Goal: Task Accomplishment & Management: Manage account settings

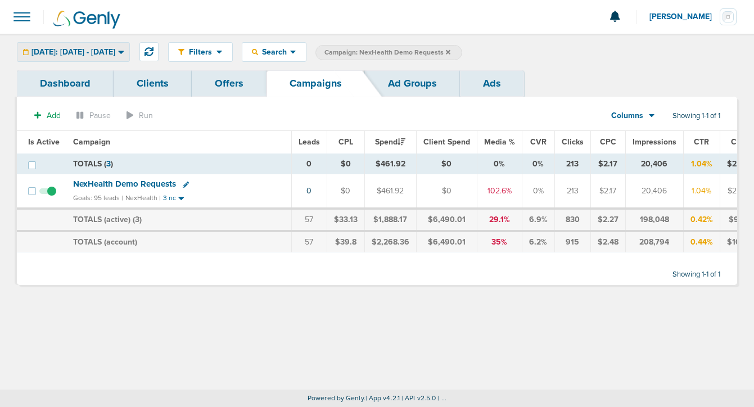
click at [115, 51] on span "[DATE]: [DATE] - [DATE]" at bounding box center [73, 52] width 84 height 8
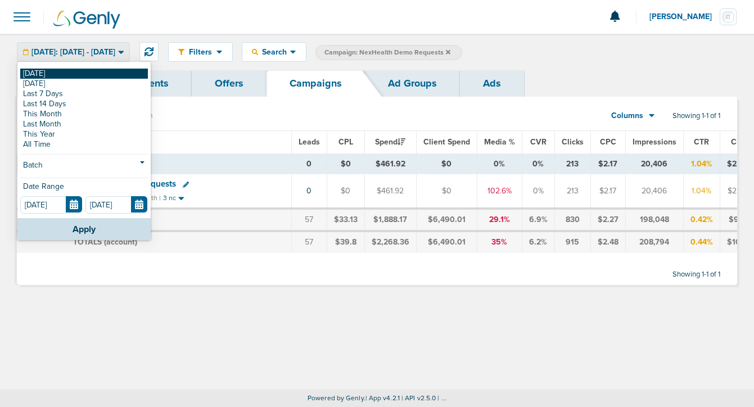
click at [116, 75] on link "[DATE]" at bounding box center [84, 74] width 128 height 10
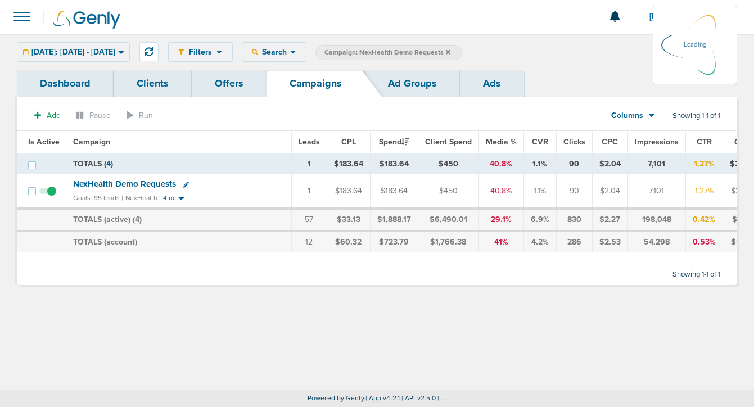
click at [450, 51] on icon at bounding box center [448, 51] width 4 height 4
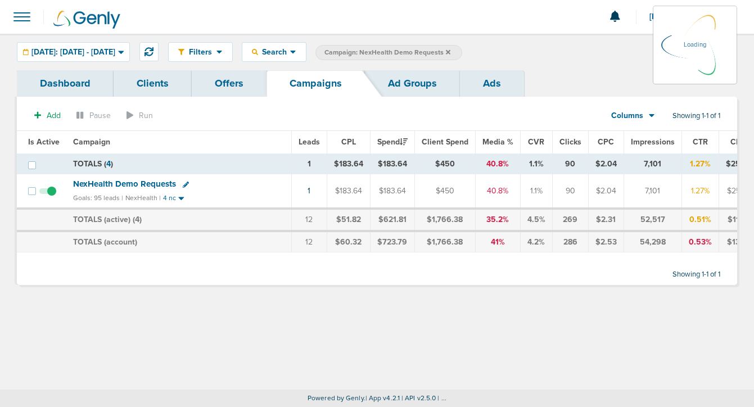
click at [450, 49] on icon at bounding box center [448, 52] width 4 height 7
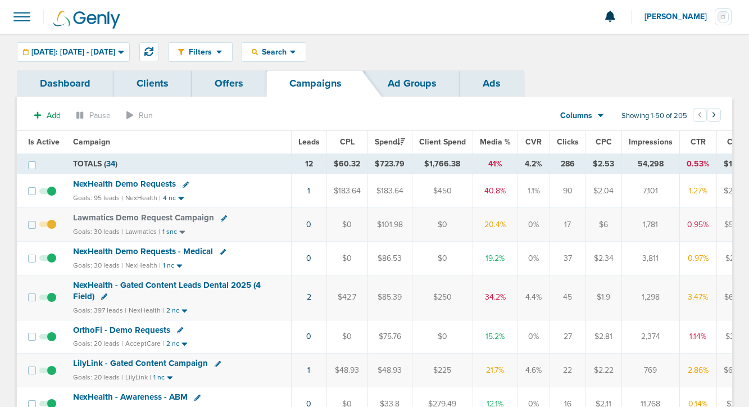
click at [161, 187] on span "NexHealth Demo Requests" at bounding box center [124, 184] width 103 height 10
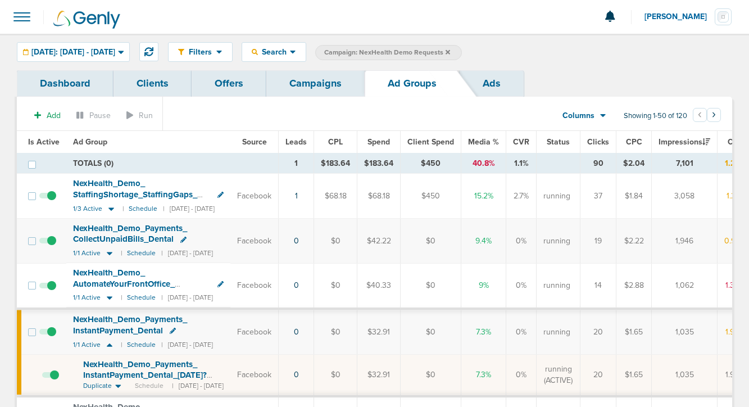
click at [52, 246] on span at bounding box center [47, 246] width 17 height 0
click at [48, 243] on input "checkbox" at bounding box center [48, 243] width 0 height 0
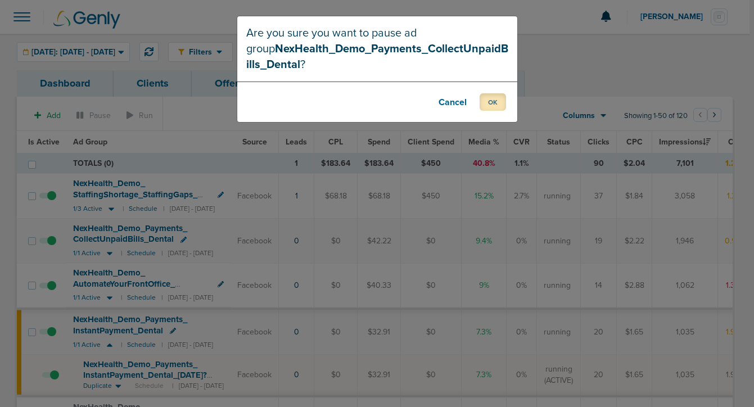
click at [487, 110] on button "OK" at bounding box center [493, 101] width 26 height 17
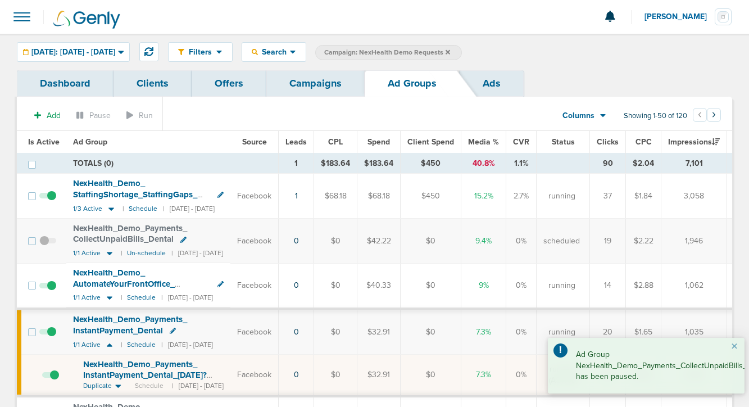
click at [328, 84] on link "Campaigns" at bounding box center [315, 83] width 98 height 26
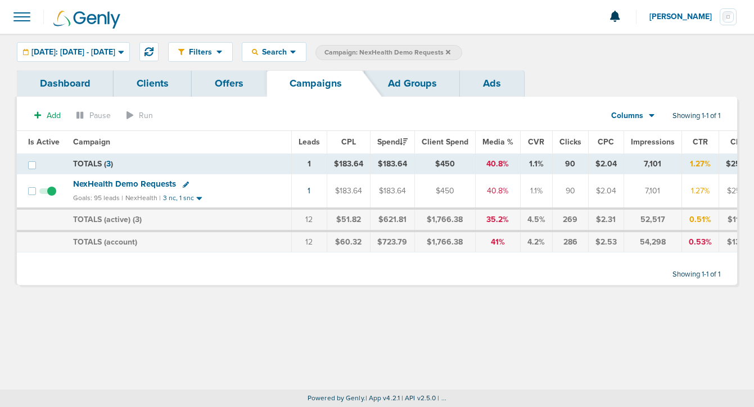
click at [183, 184] on icon at bounding box center [186, 185] width 6 height 6
select select
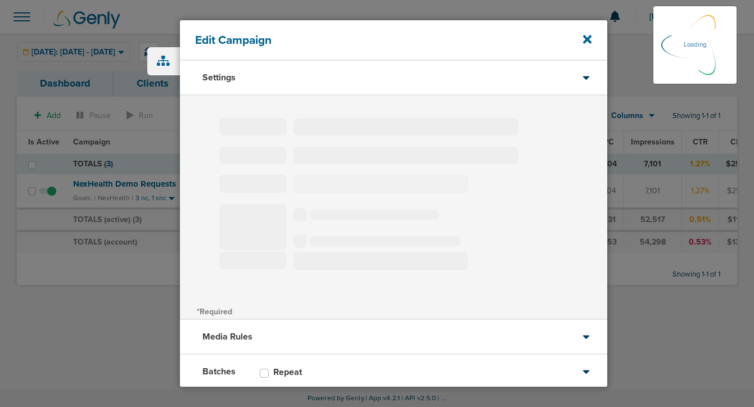
type input "NexHealth Demo Requests"
select select "Leads"
radio input "true"
select select "readWrite"
select select "1"
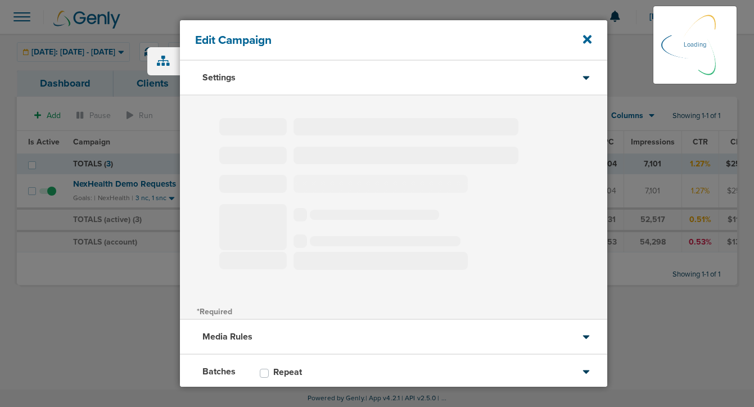
select select "1"
select select "2"
select select "3"
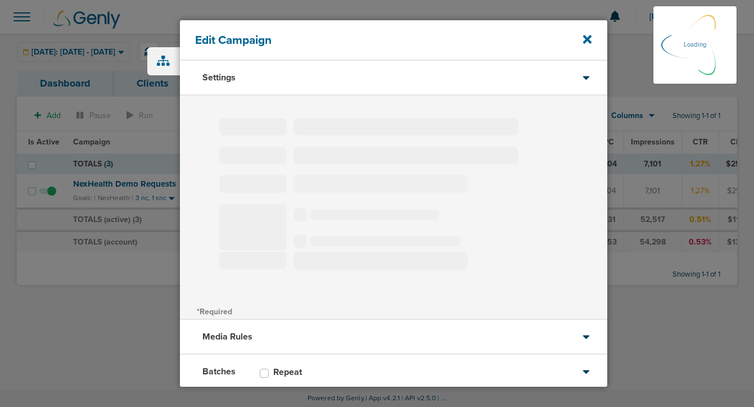
select select "4"
select select "6"
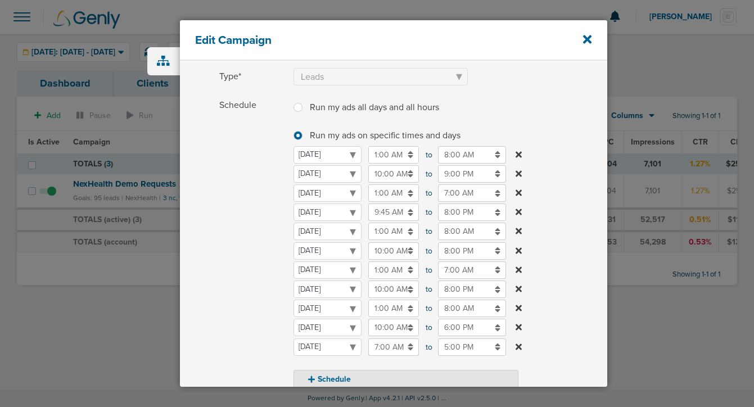
scroll to position [108, 0]
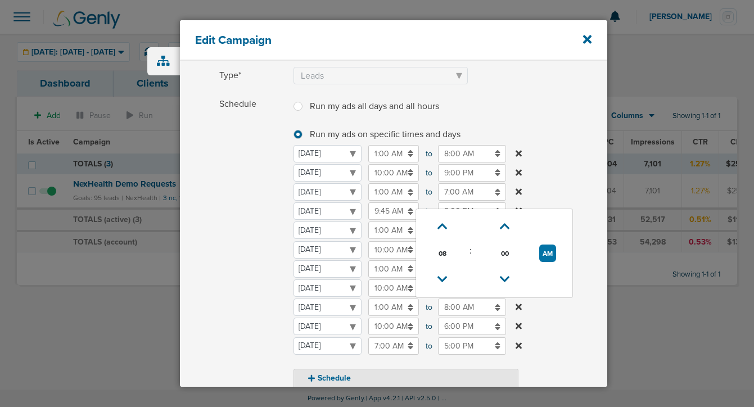
click at [442, 306] on input "8:00 AM" at bounding box center [472, 307] width 68 height 17
click at [443, 280] on icon at bounding box center [442, 279] width 10 height 7
type input "7:00 AM"
click at [251, 331] on span "Schedule" at bounding box center [252, 242] width 67 height 293
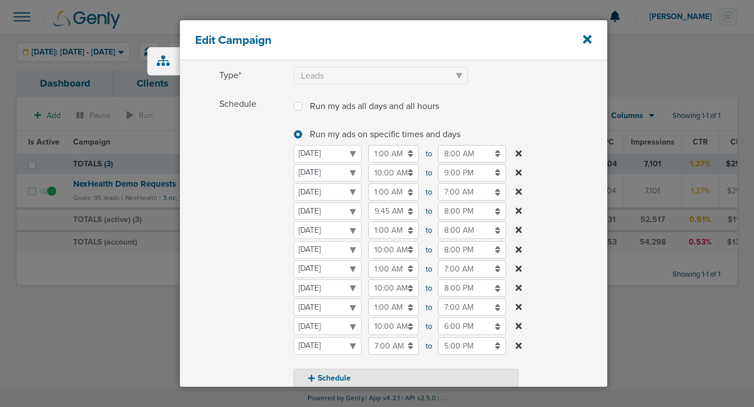
click at [401, 327] on input "10:00 AM" at bounding box center [393, 326] width 51 height 17
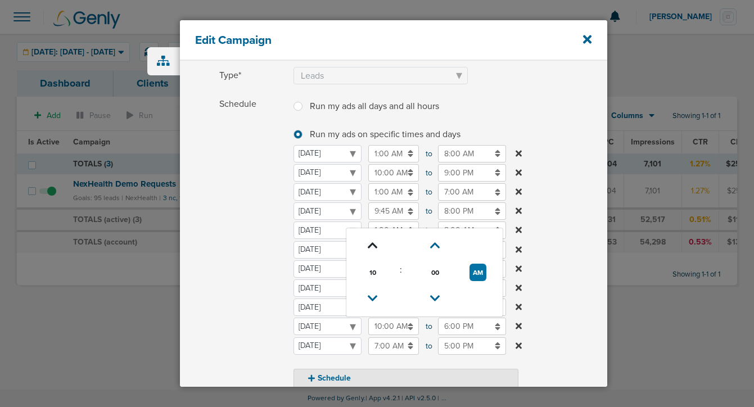
click at [370, 249] on icon at bounding box center [373, 245] width 10 height 7
click at [369, 301] on icon at bounding box center [373, 298] width 10 height 7
click at [432, 242] on icon at bounding box center [435, 245] width 10 height 7
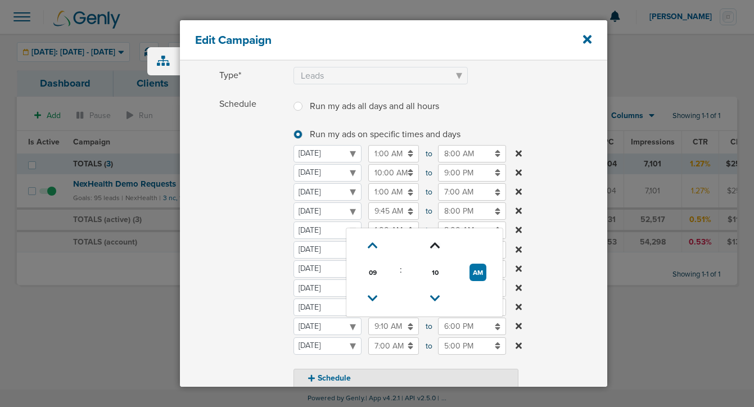
click at [432, 242] on icon at bounding box center [435, 245] width 10 height 7
type input "9:30 AM"
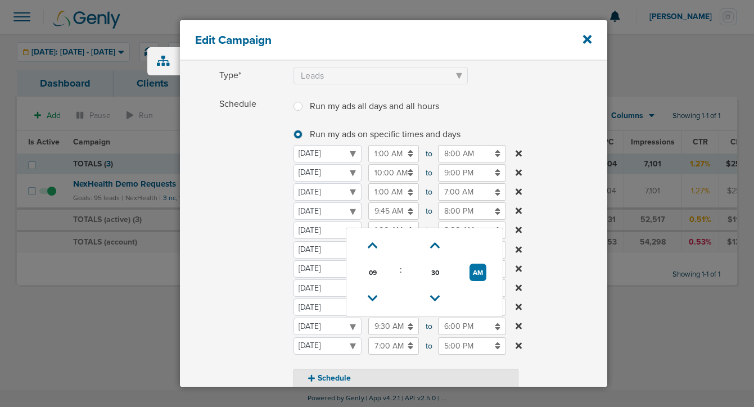
click at [455, 328] on input "6:00 PM" at bounding box center [472, 326] width 68 height 17
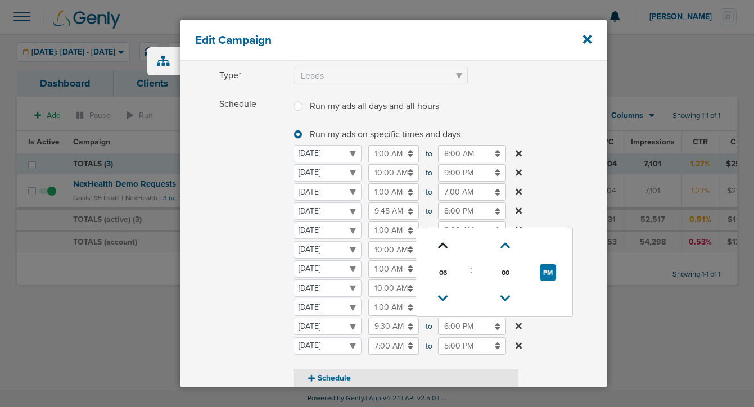
click at [440, 246] on icon at bounding box center [443, 245] width 10 height 7
type input "7:00 PM"
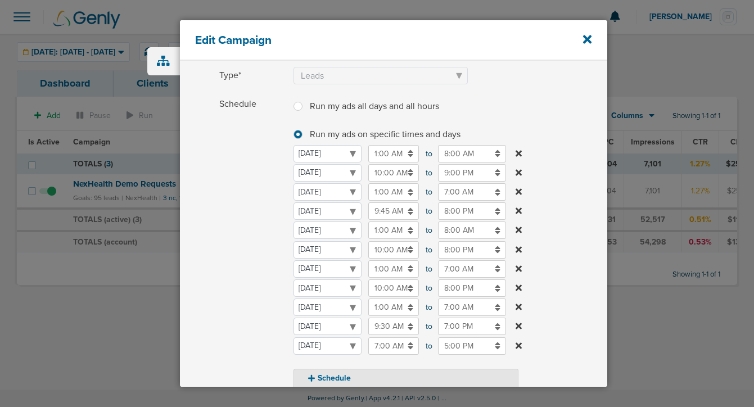
click at [254, 310] on span "Schedule" at bounding box center [252, 242] width 67 height 293
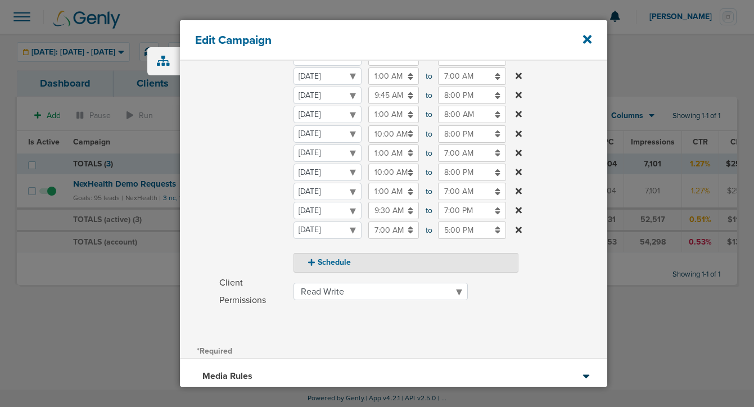
scroll to position [331, 0]
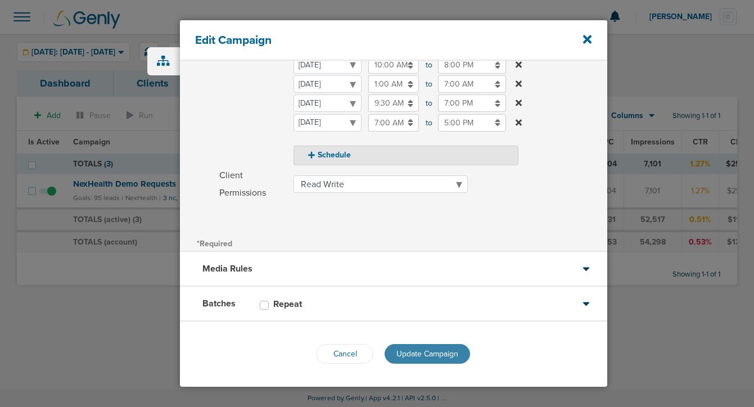
click at [410, 357] on span "Update Campaign" at bounding box center [427, 354] width 62 height 10
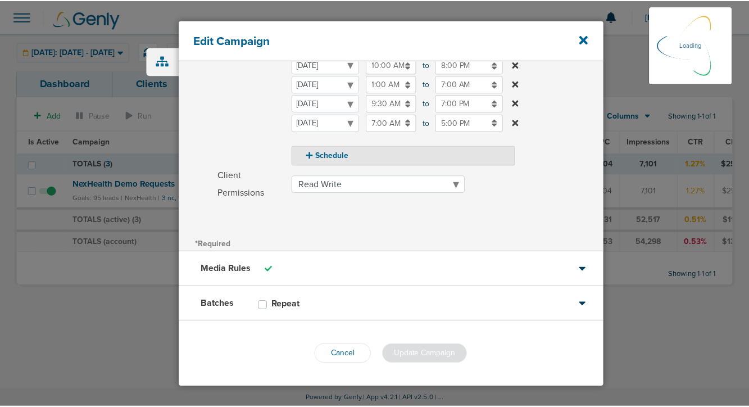
scroll to position [295, 0]
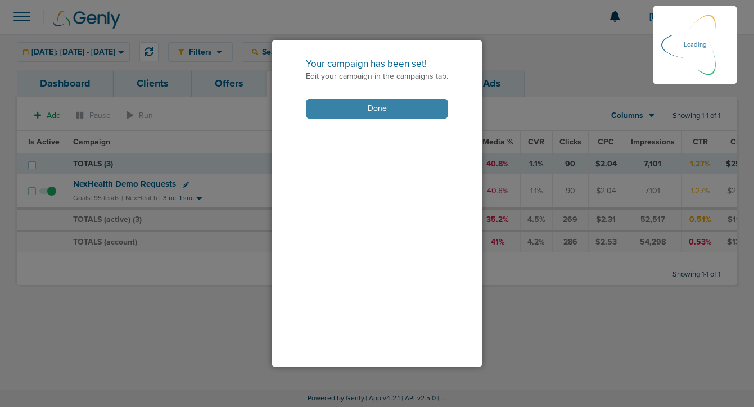
click at [399, 112] on button "Done" at bounding box center [377, 109] width 142 height 20
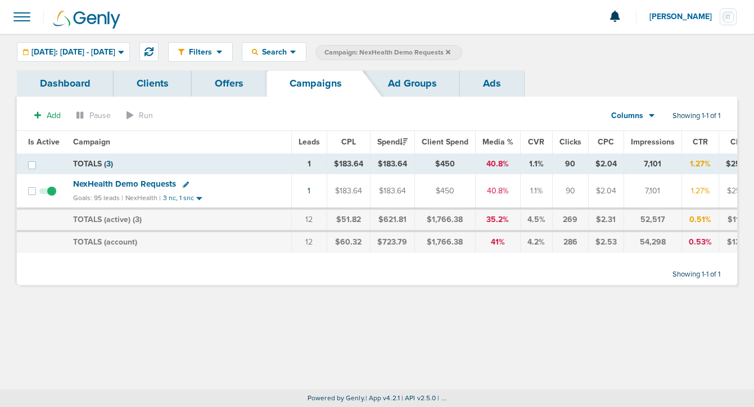
click at [450, 51] on icon at bounding box center [448, 51] width 4 height 4
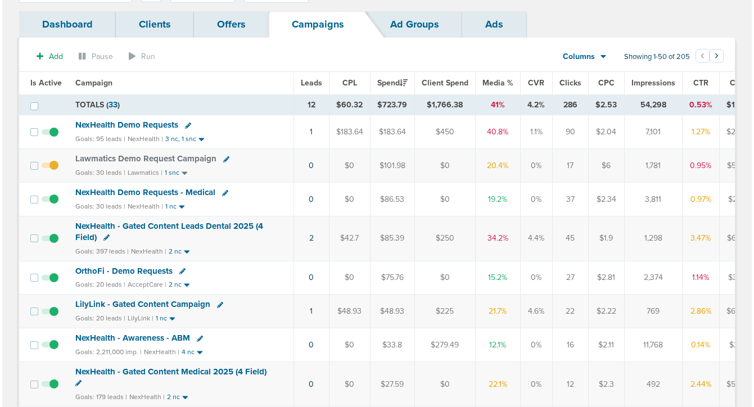
scroll to position [66, 0]
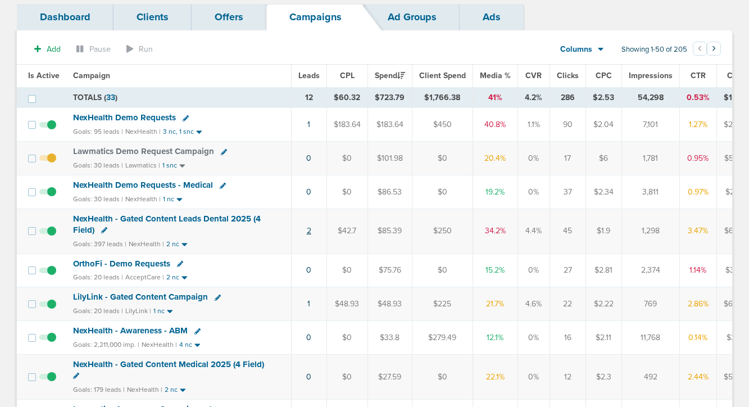
click at [308, 230] on link "2" at bounding box center [309, 231] width 4 height 10
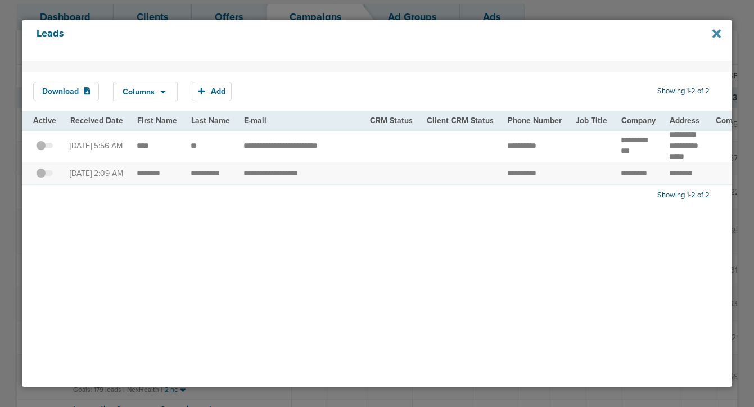
click at [717, 31] on icon at bounding box center [716, 34] width 8 height 8
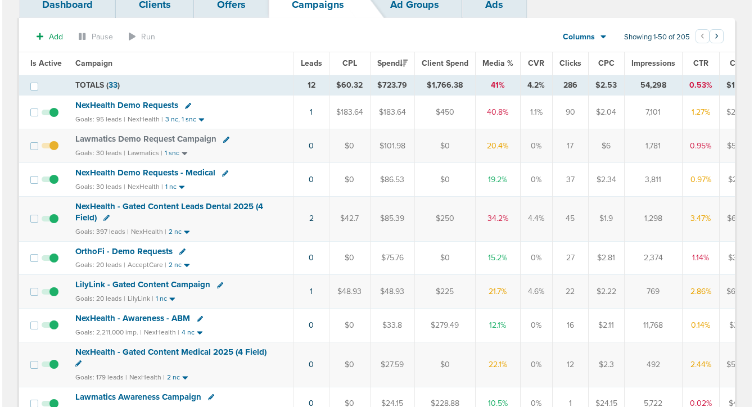
scroll to position [79, 0]
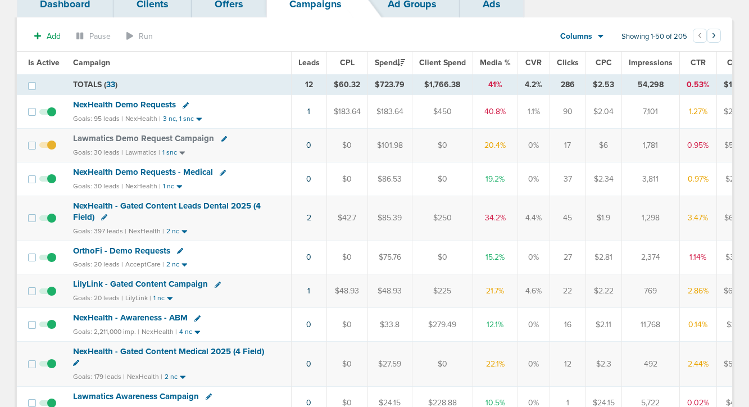
click at [215, 282] on icon at bounding box center [218, 285] width 6 height 6
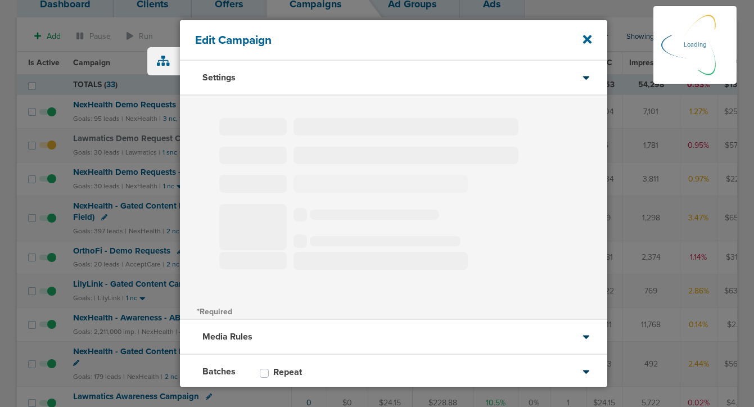
type input "LilyLink - Gated Content Campaign"
select select "Leads"
radio input "true"
select select "readOnly"
select select "1"
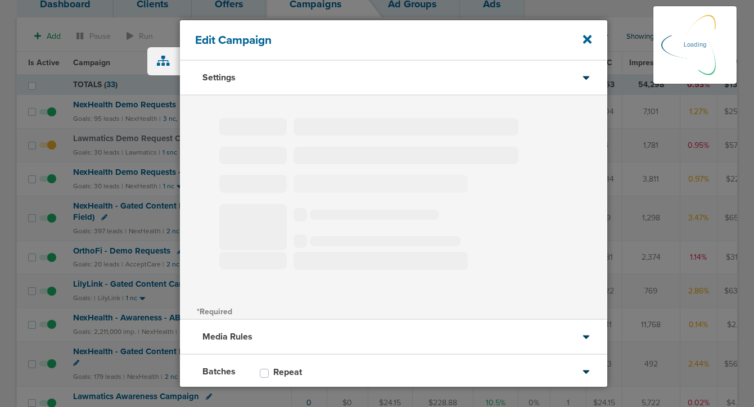
select select "2"
select select "3"
select select "4"
select select "6"
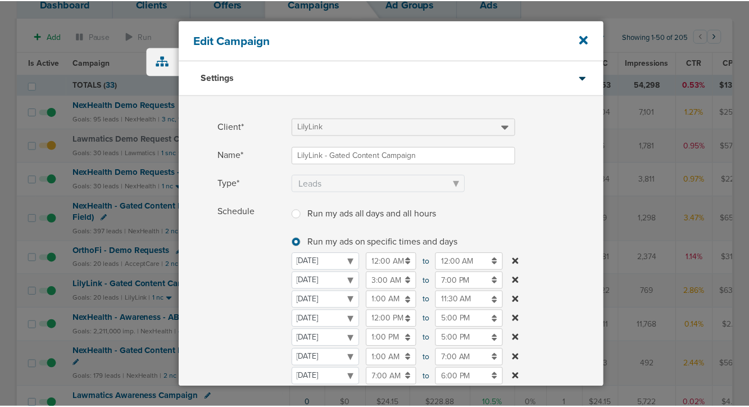
scroll to position [105, 0]
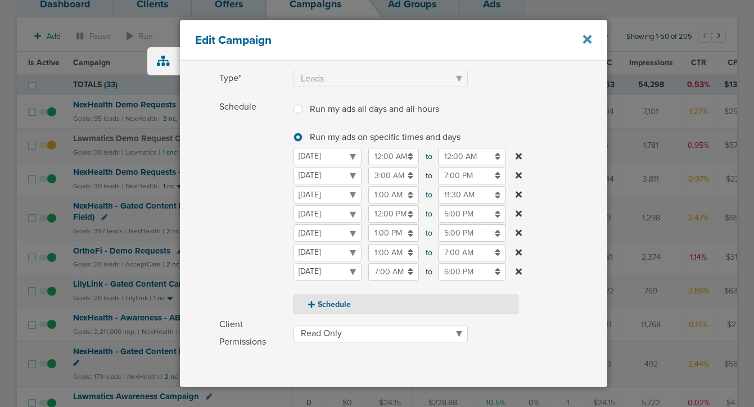
click at [584, 43] on icon at bounding box center [587, 39] width 8 height 8
